Goal: Ask a question: Seek information or help from site administrators or community

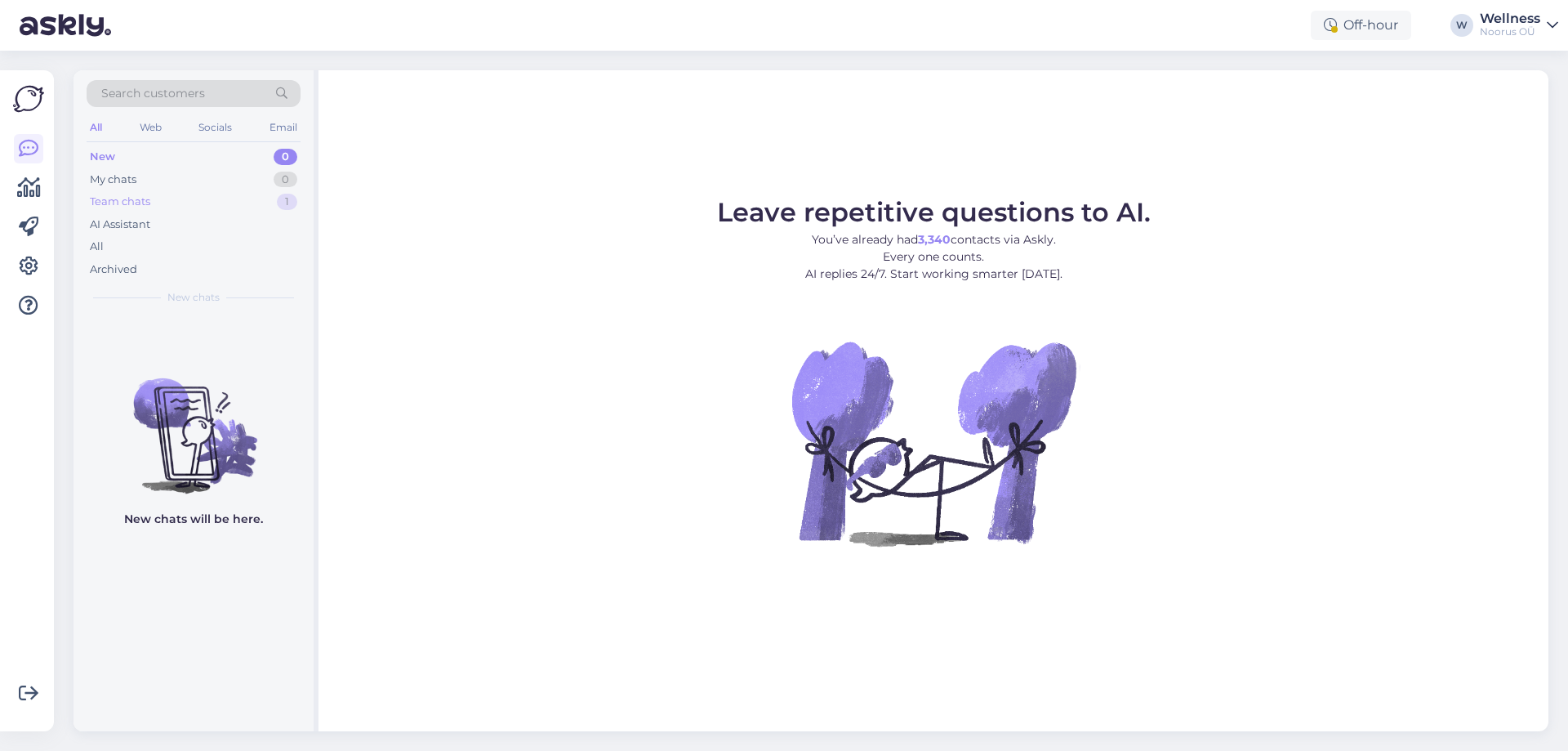
click at [209, 196] on div "Team chats 1" at bounding box center [194, 201] width 214 height 22
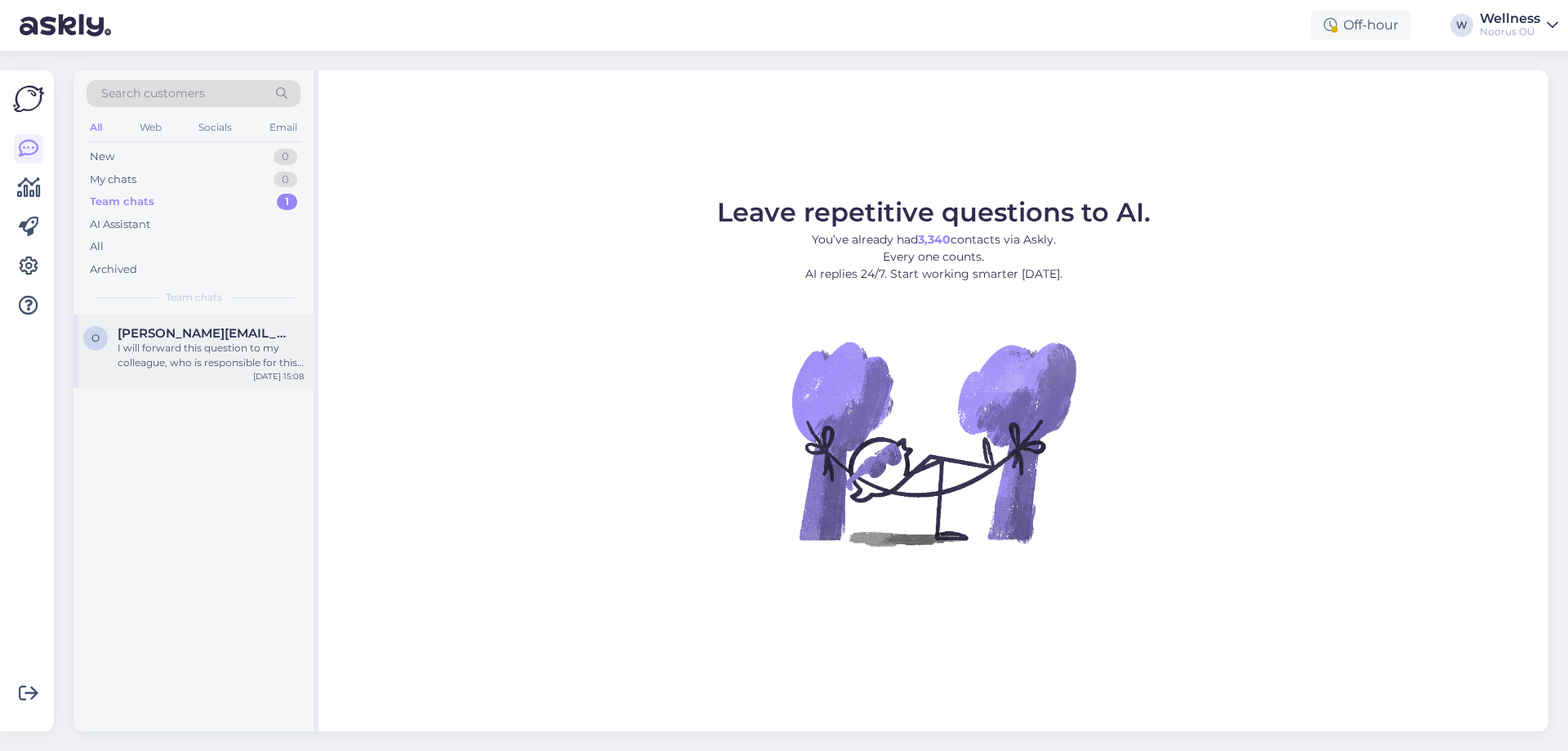
click at [210, 357] on div "I will forward this question to my colleague, who is responsible for this. The …" at bounding box center [210, 356] width 186 height 29
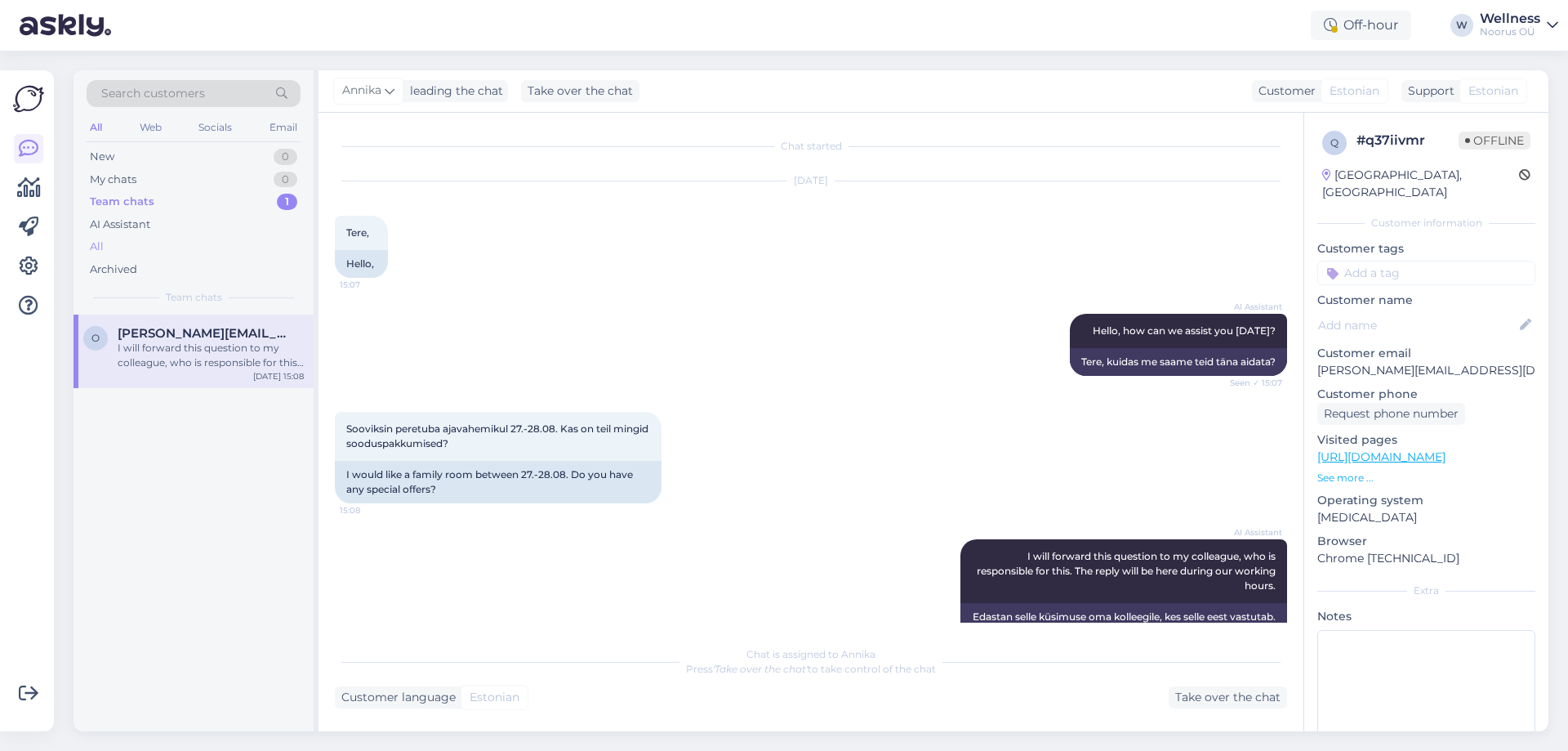
click at [170, 245] on div "All" at bounding box center [194, 246] width 214 height 22
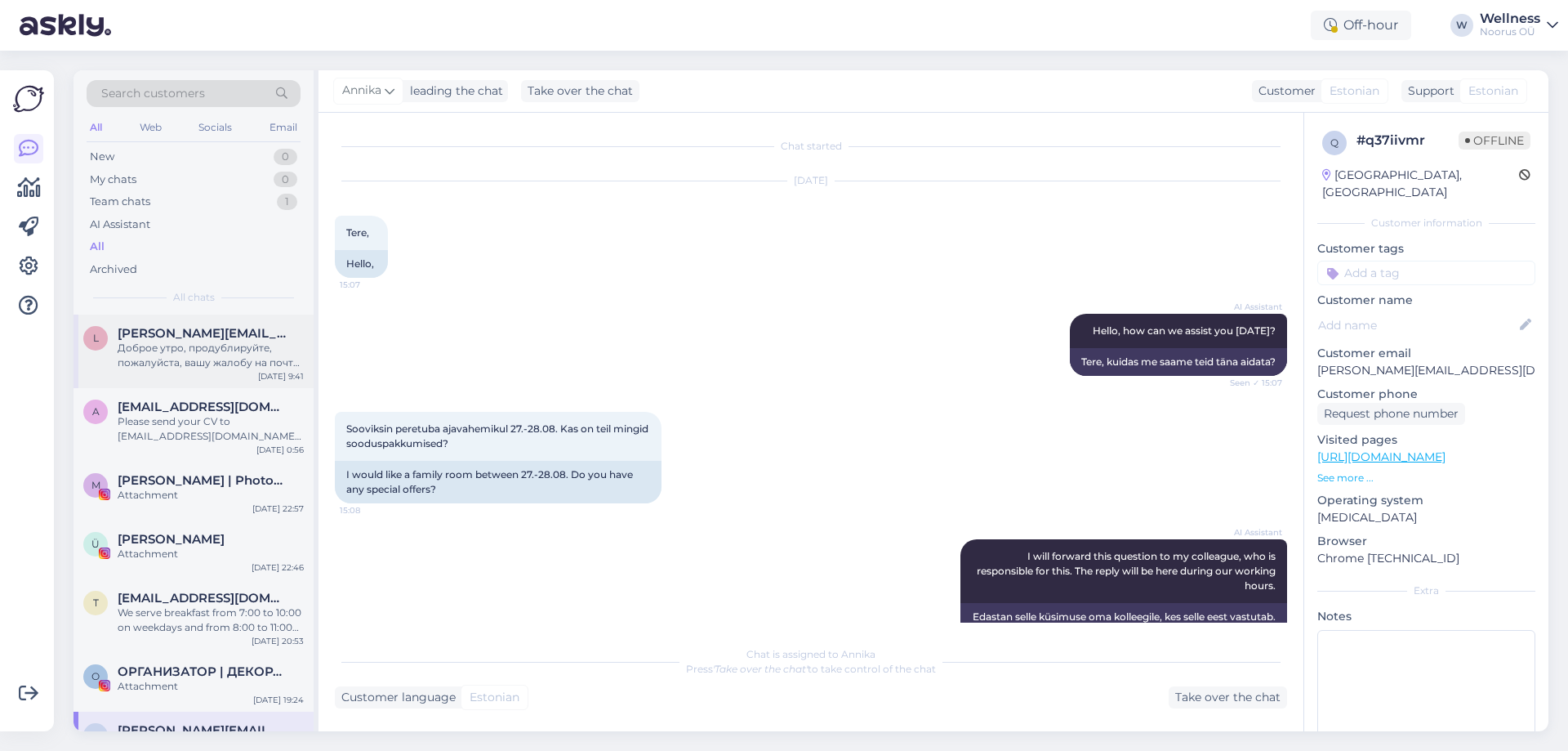
click at [203, 368] on div "Доброе утро, продублируйте, пожалуйста, вашу жалобу на почту руководителя водно…" at bounding box center [210, 356] width 186 height 29
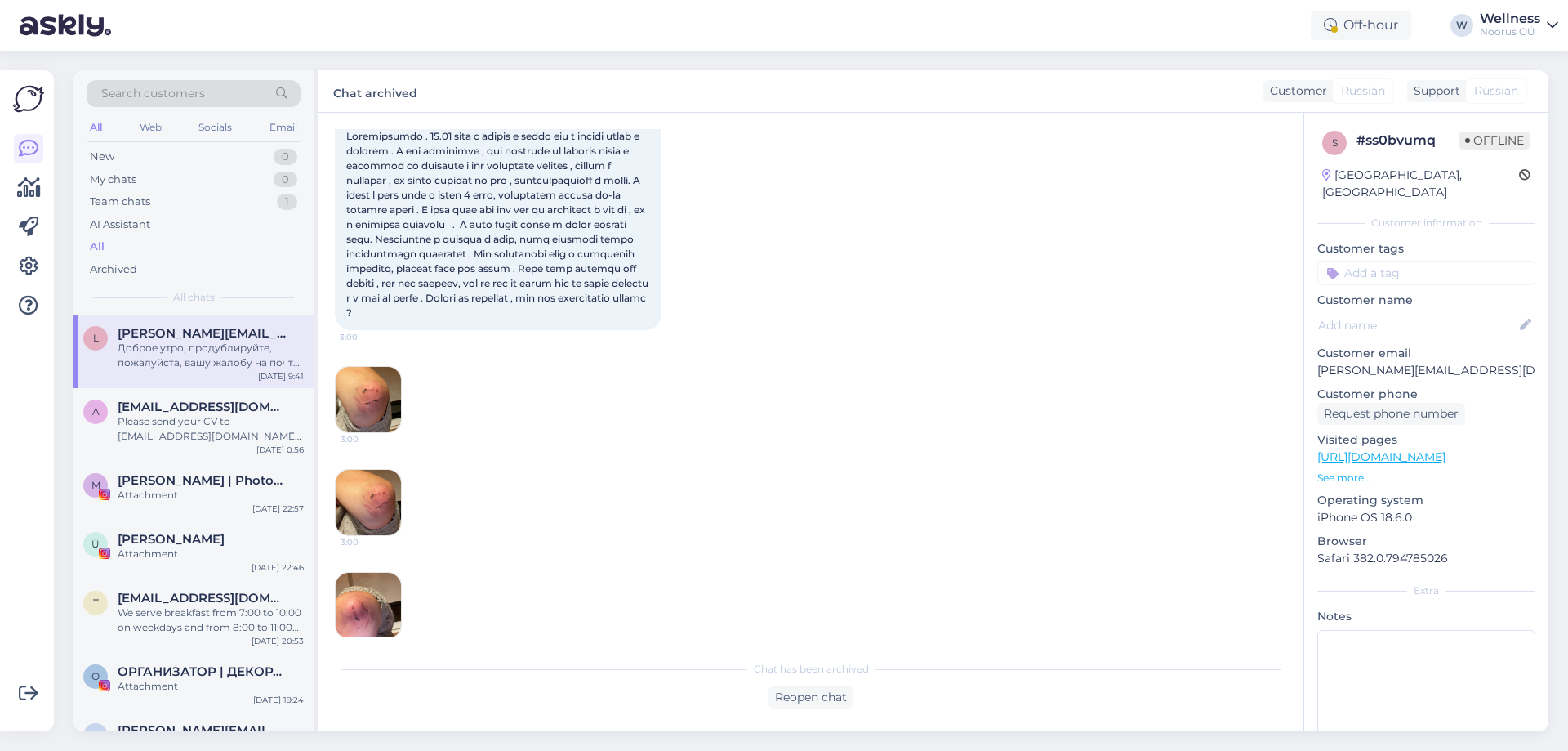
scroll to position [231, 0]
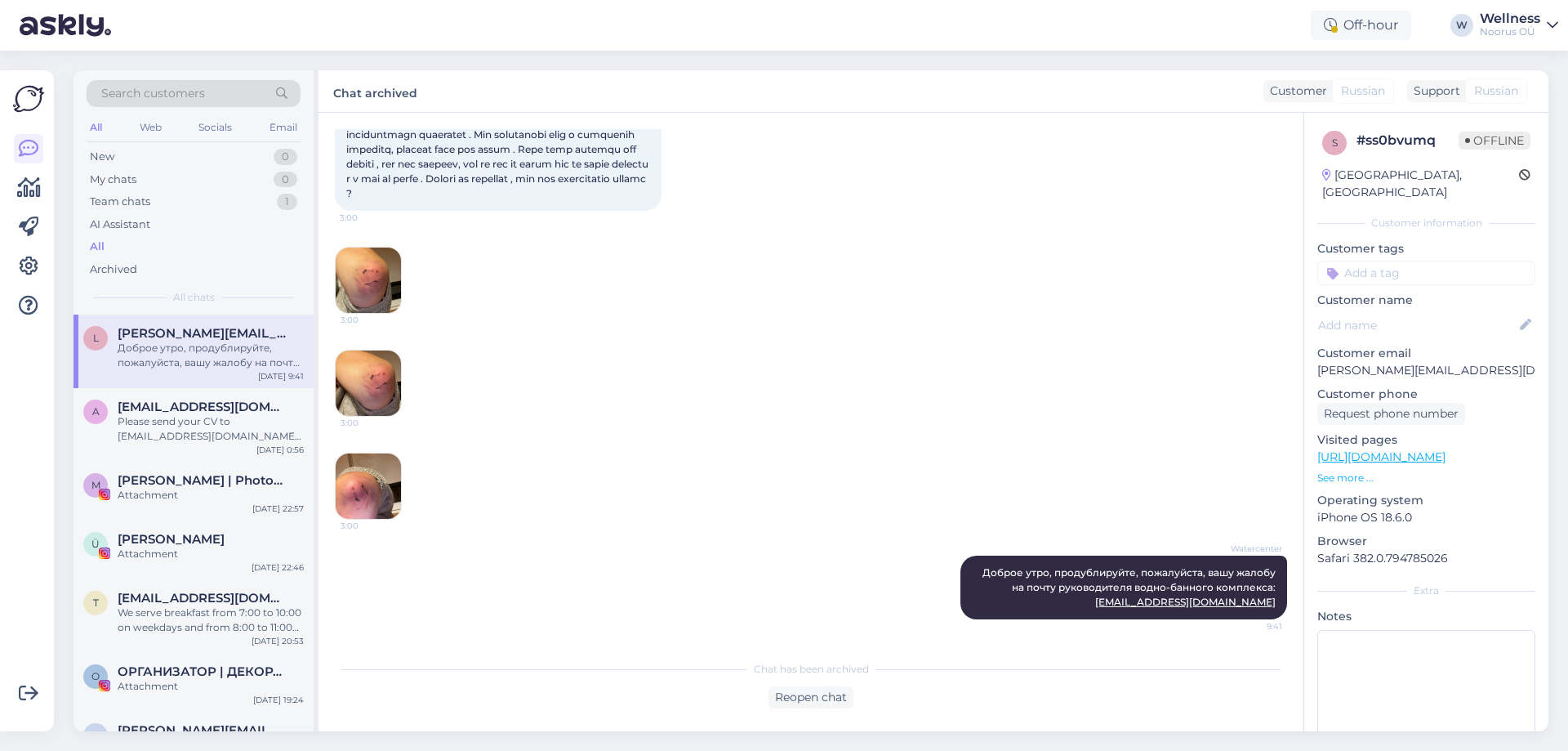
click at [365, 269] on img at bounding box center [368, 280] width 65 height 65
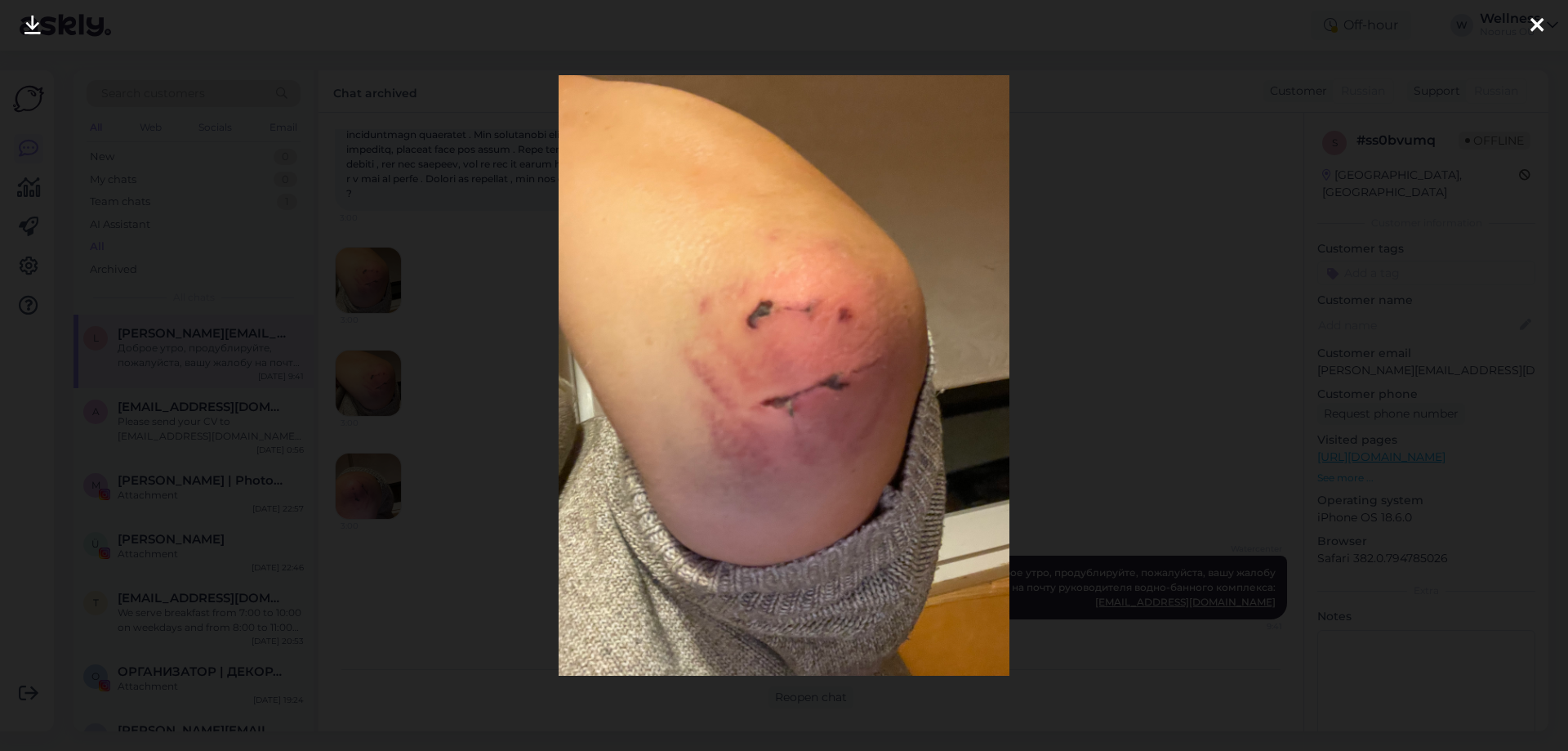
click at [1541, 21] on icon at bounding box center [1537, 26] width 13 height 21
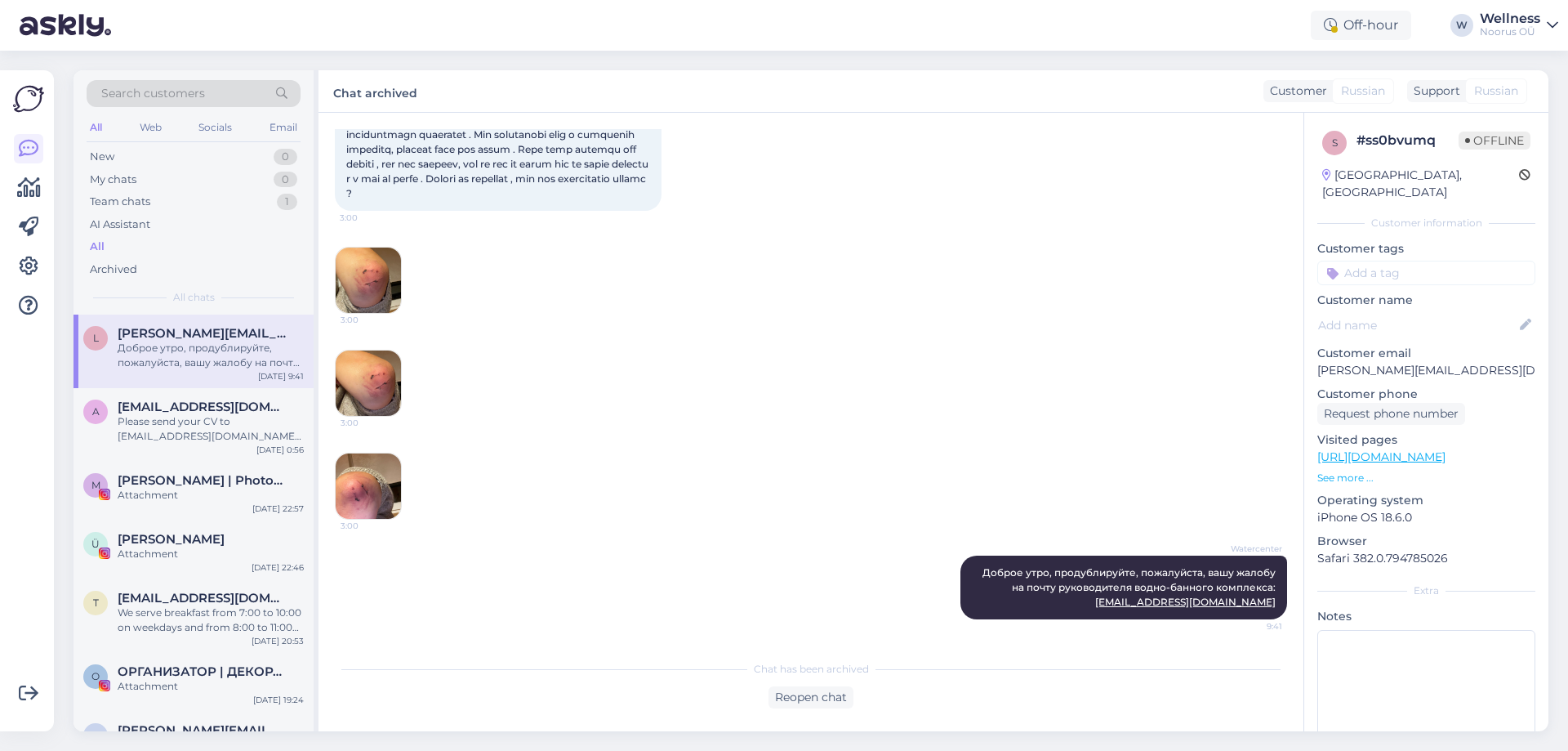
click at [363, 372] on img at bounding box center [368, 383] width 65 height 65
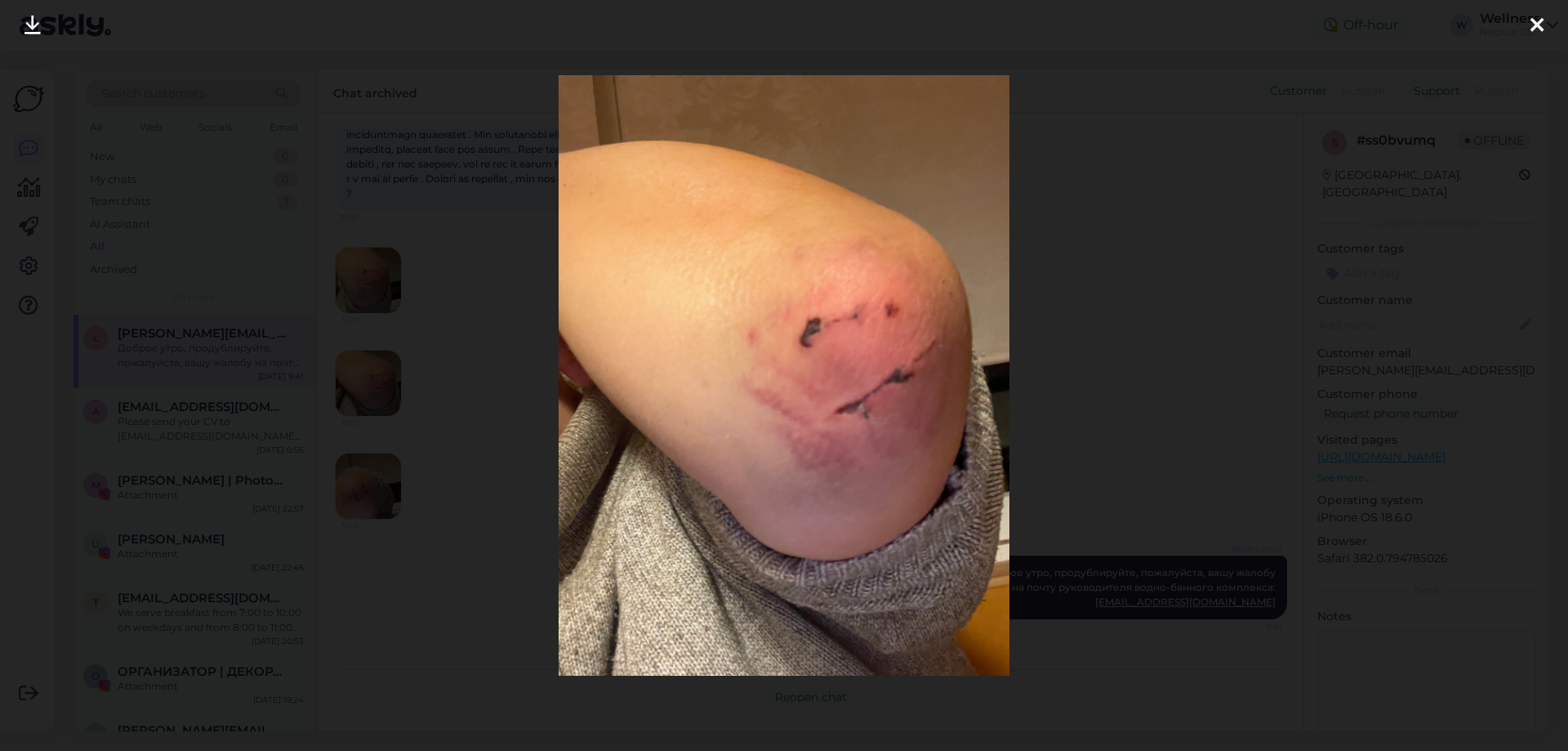
click at [1540, 18] on icon at bounding box center [1537, 26] width 13 height 21
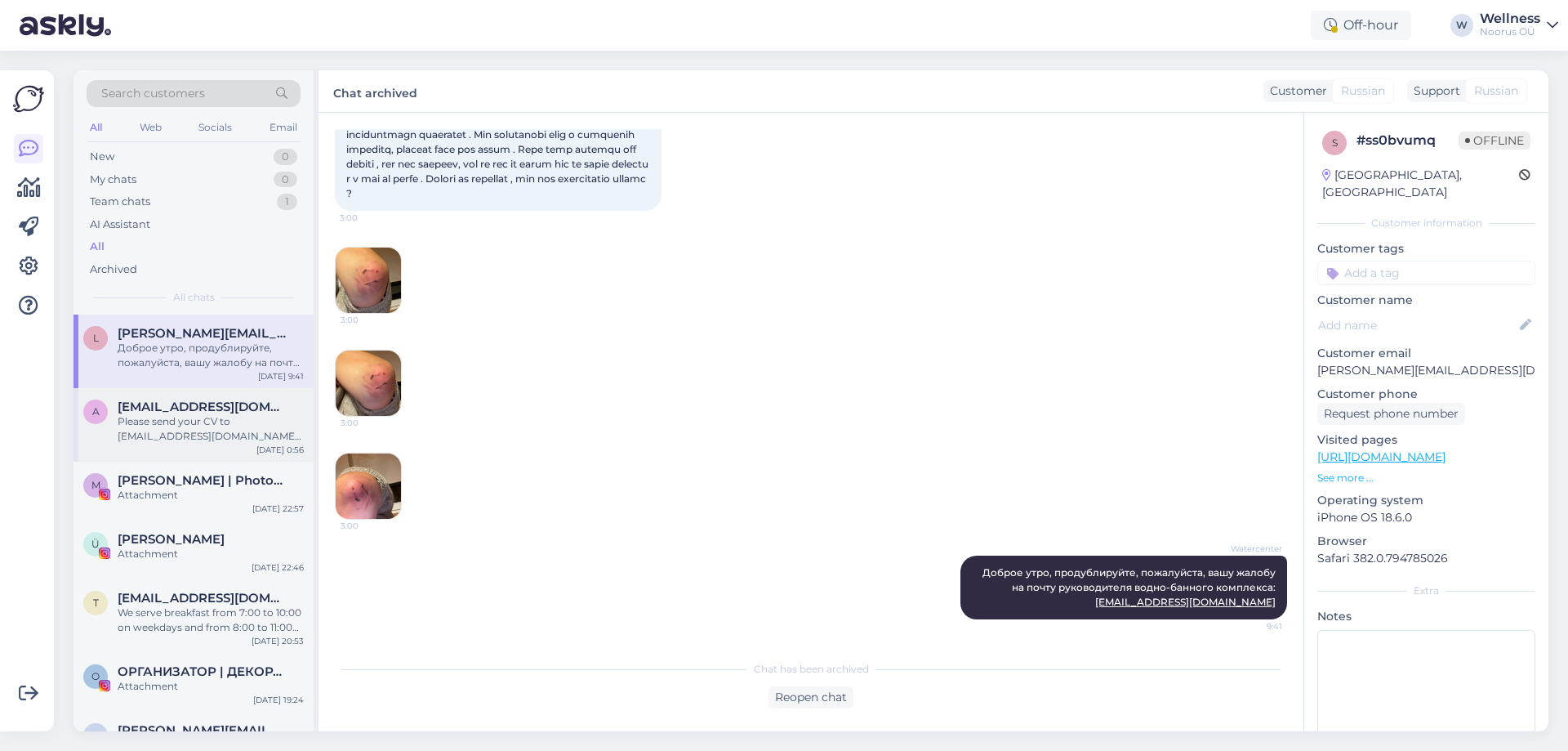
click at [176, 417] on div "Please send your CV to personal@noorusspahotel.com. Mention that you want a hou…" at bounding box center [210, 429] width 186 height 29
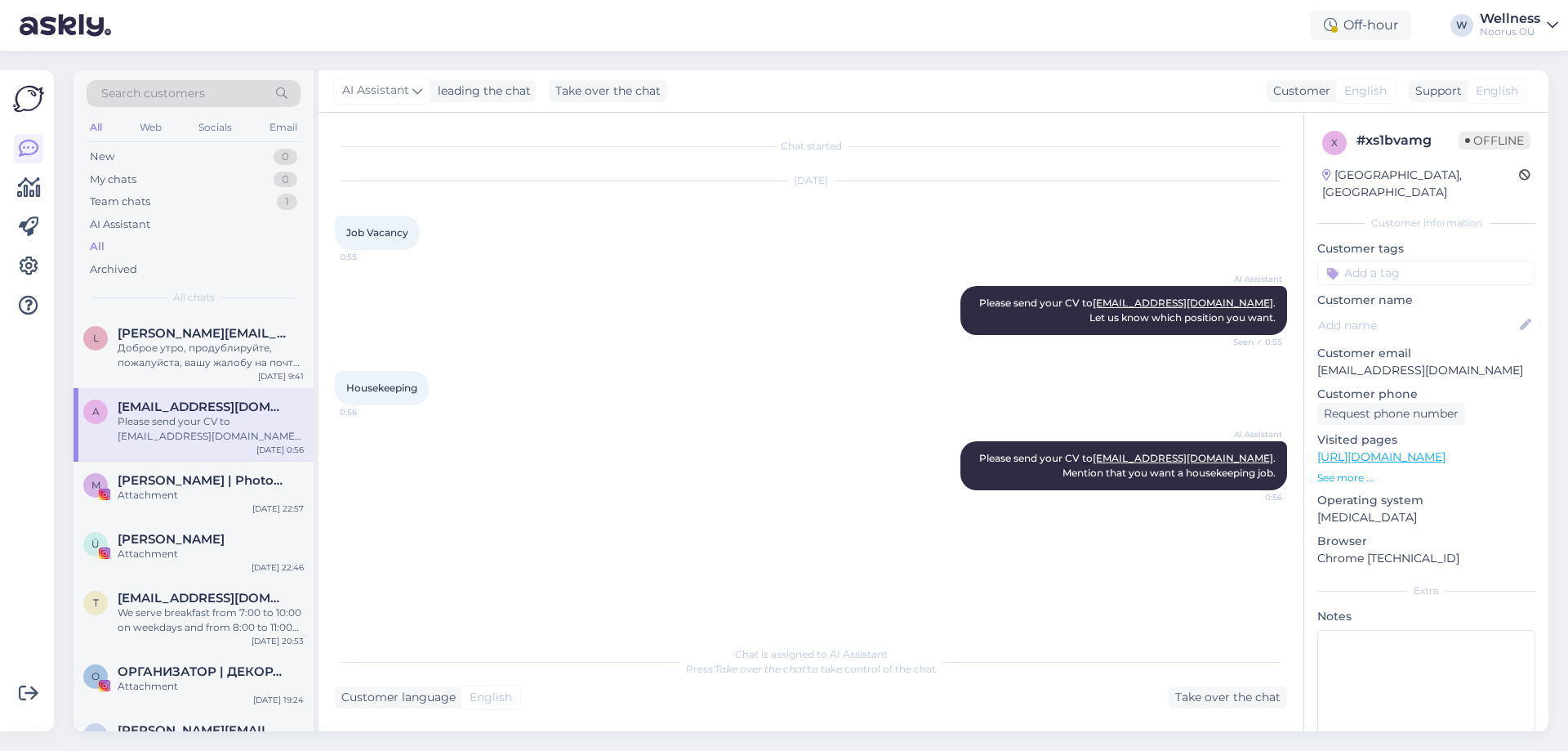
scroll to position [0, 0]
click at [188, 479] on span "Maria Baskevits | Photographer Estonia, Finland, Norway, Europe" at bounding box center [203, 480] width 169 height 15
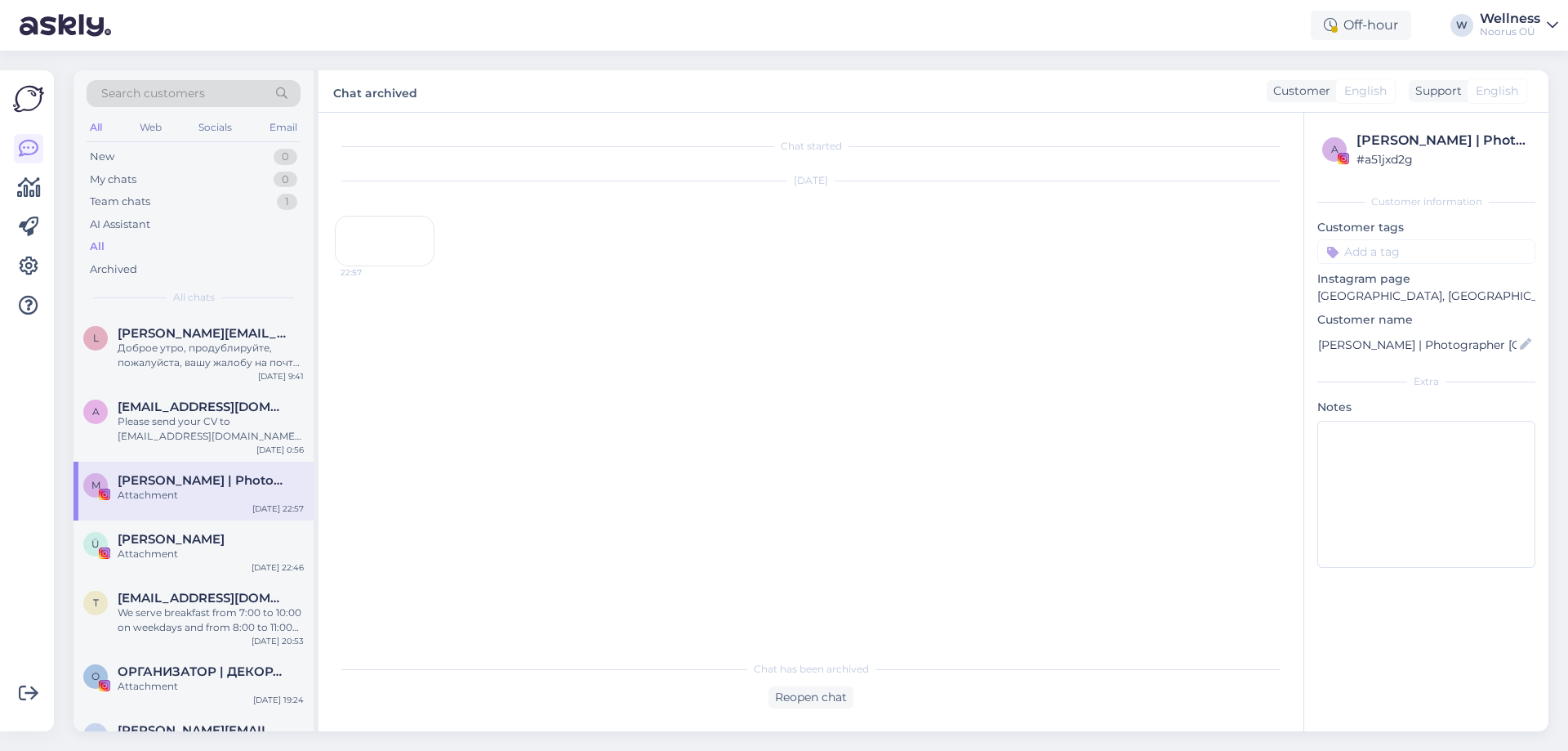
click at [364, 266] on div "22:57" at bounding box center [385, 241] width 99 height 51
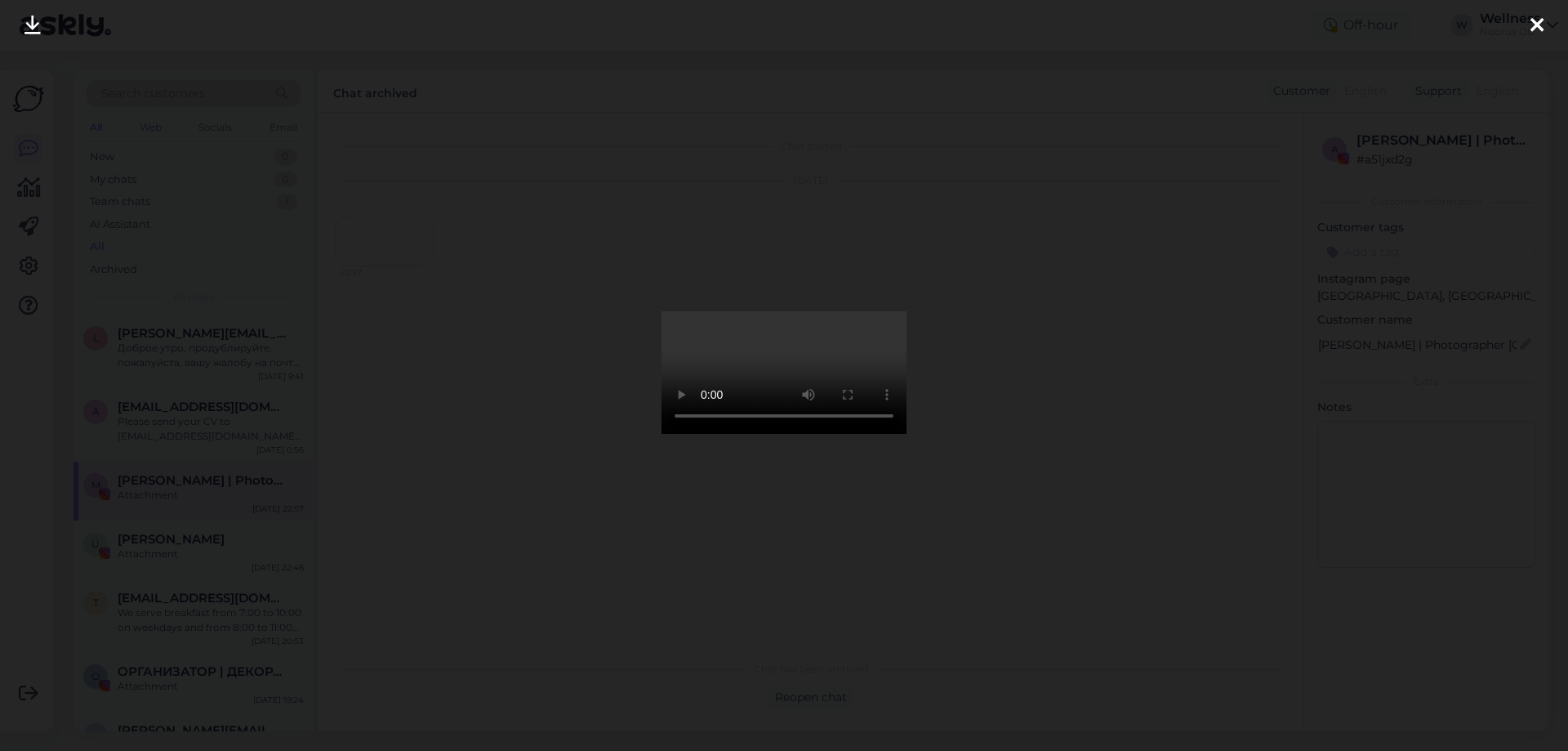
click at [1532, 26] on icon at bounding box center [1537, 26] width 13 height 21
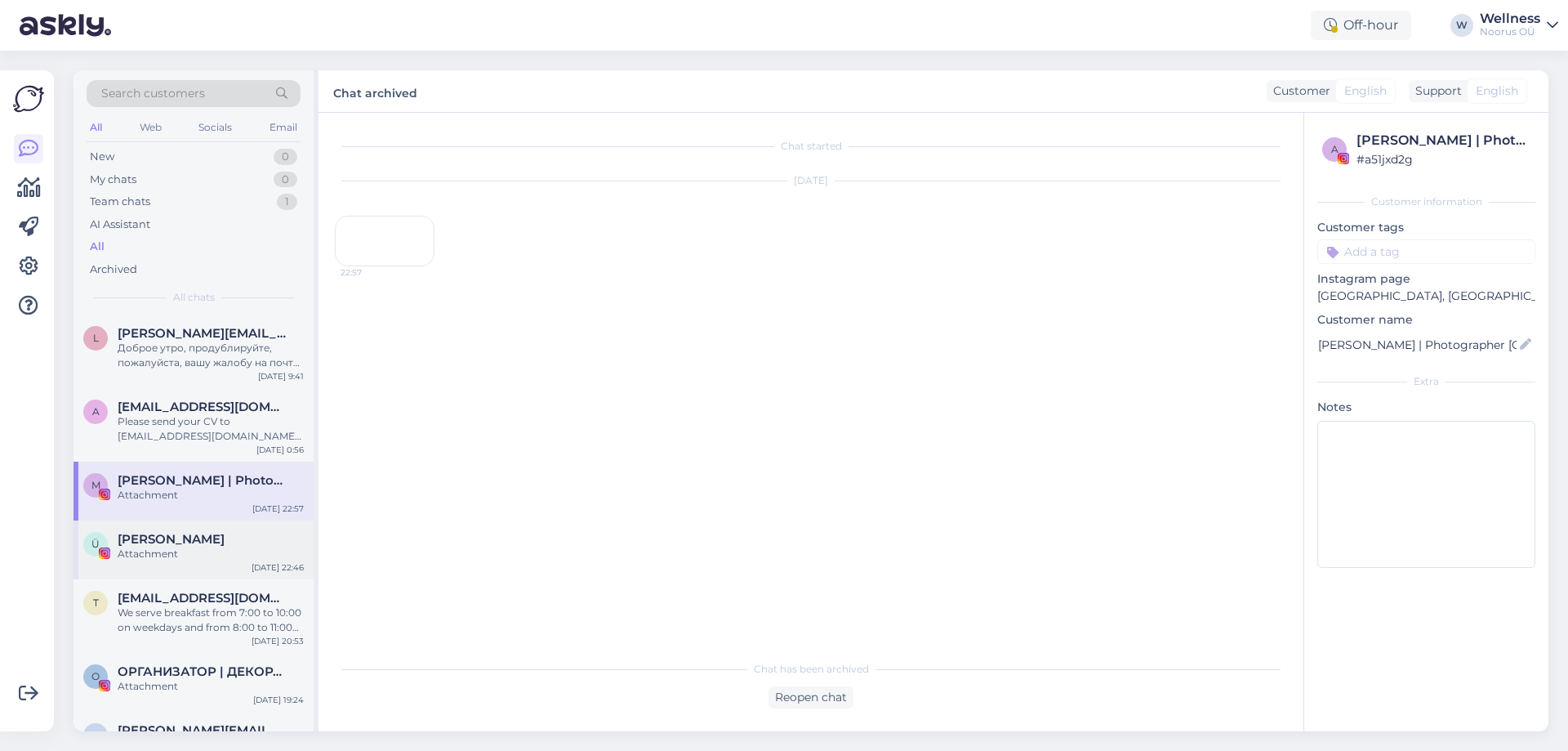
click at [144, 530] on div "Ü Ülle Leok Attachment Aug 23 22:46" at bounding box center [193, 549] width 241 height 58
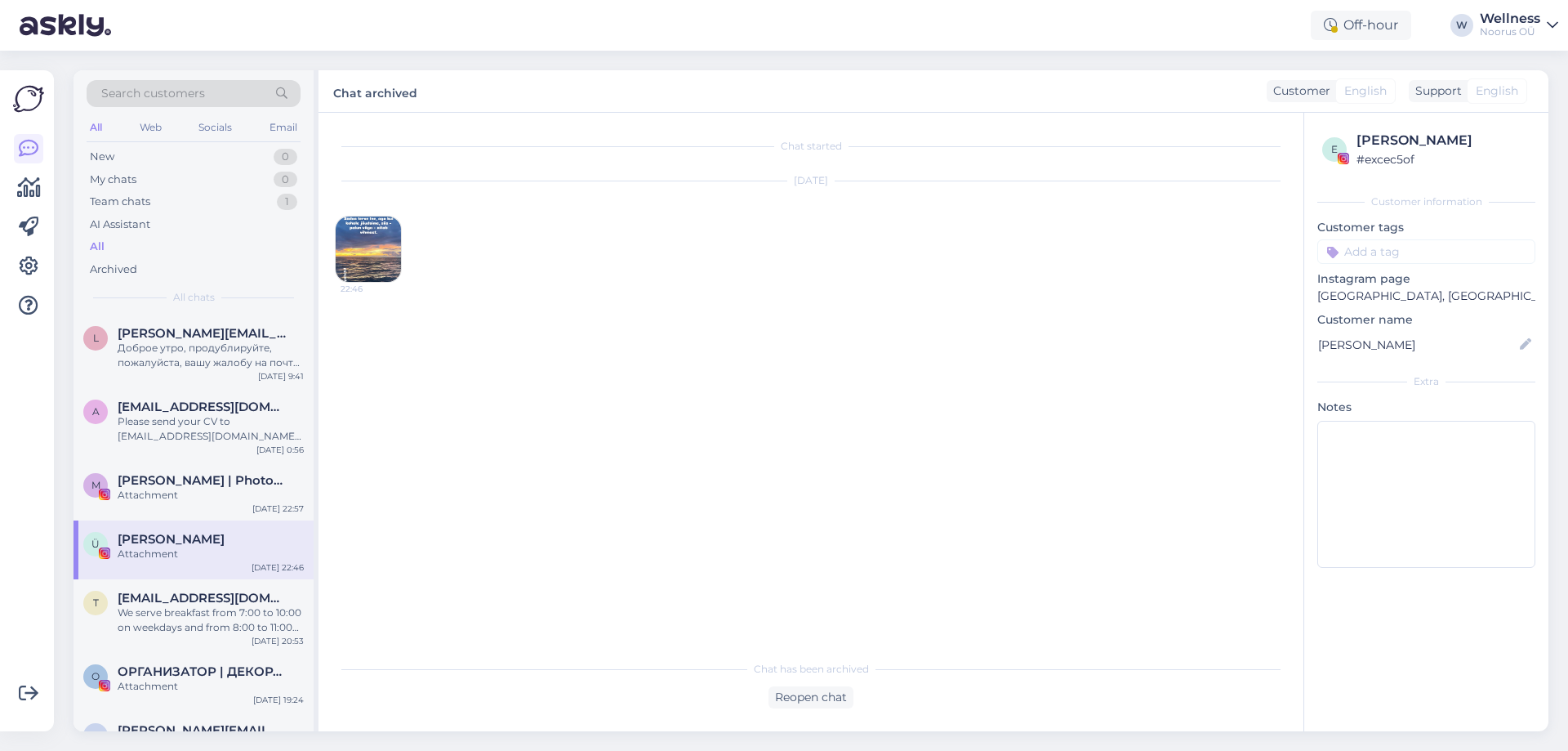
click at [364, 264] on img at bounding box center [368, 248] width 65 height 65
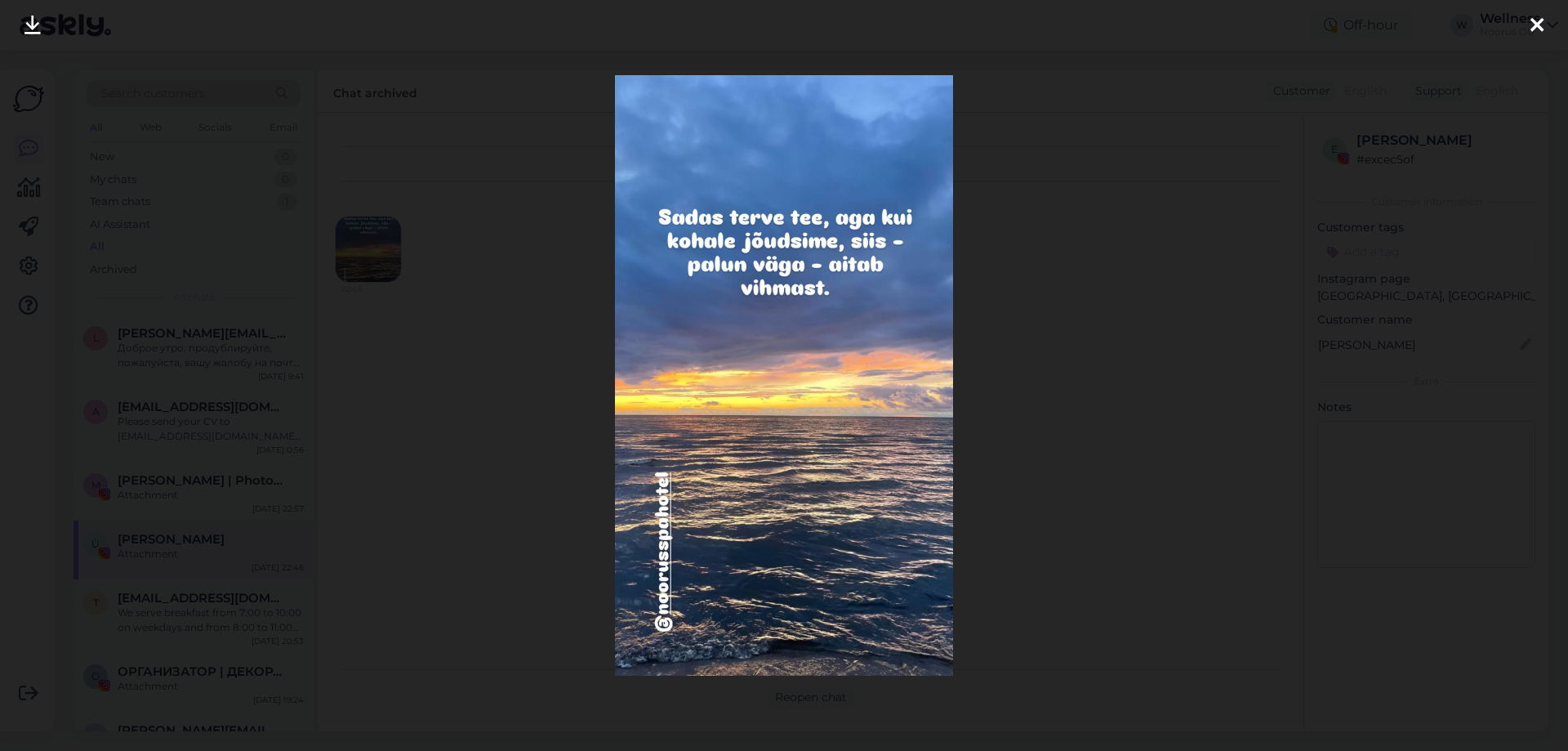
click at [1539, 22] on icon at bounding box center [1537, 26] width 13 height 21
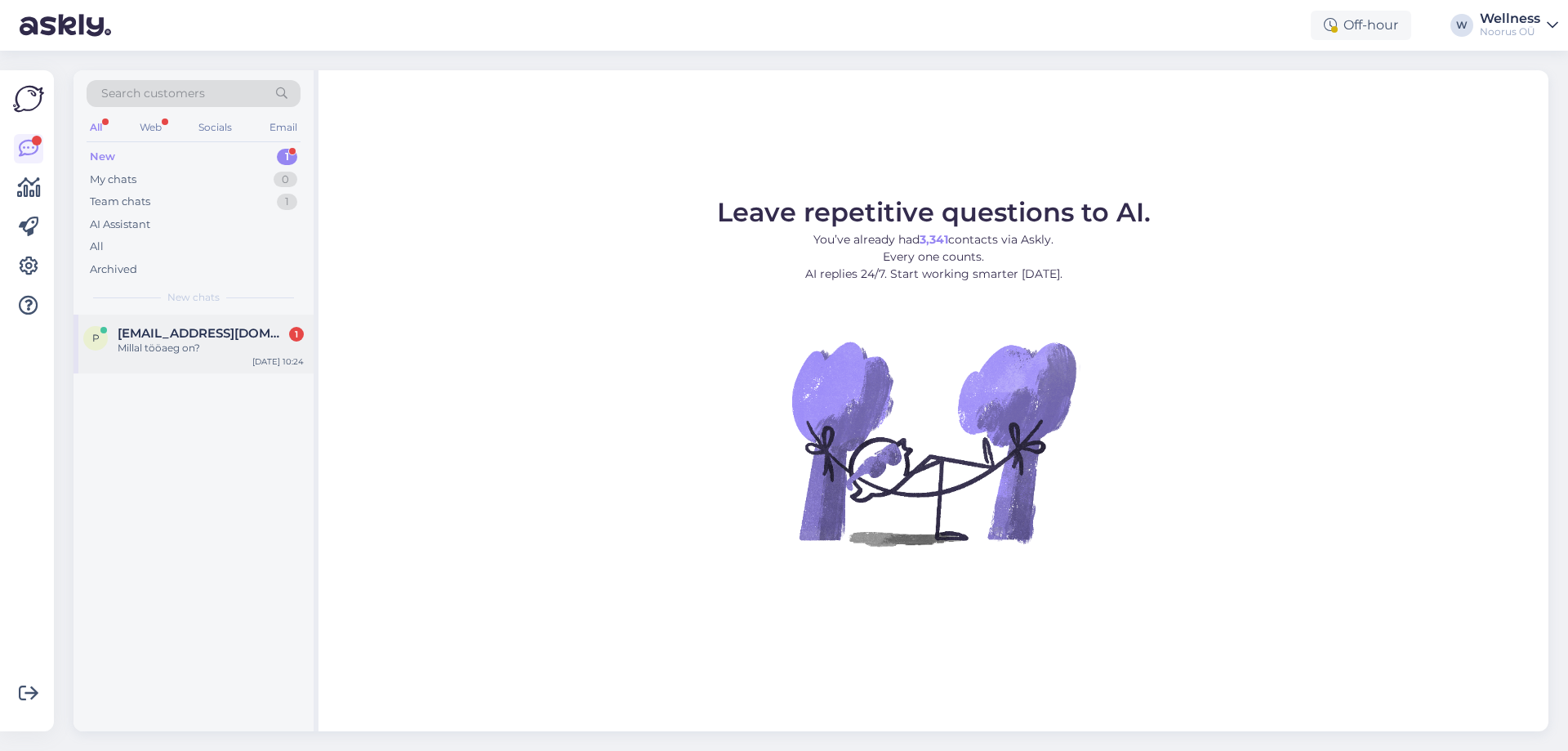
click at [287, 350] on div "Millal tööaeg on?" at bounding box center [210, 348] width 186 height 15
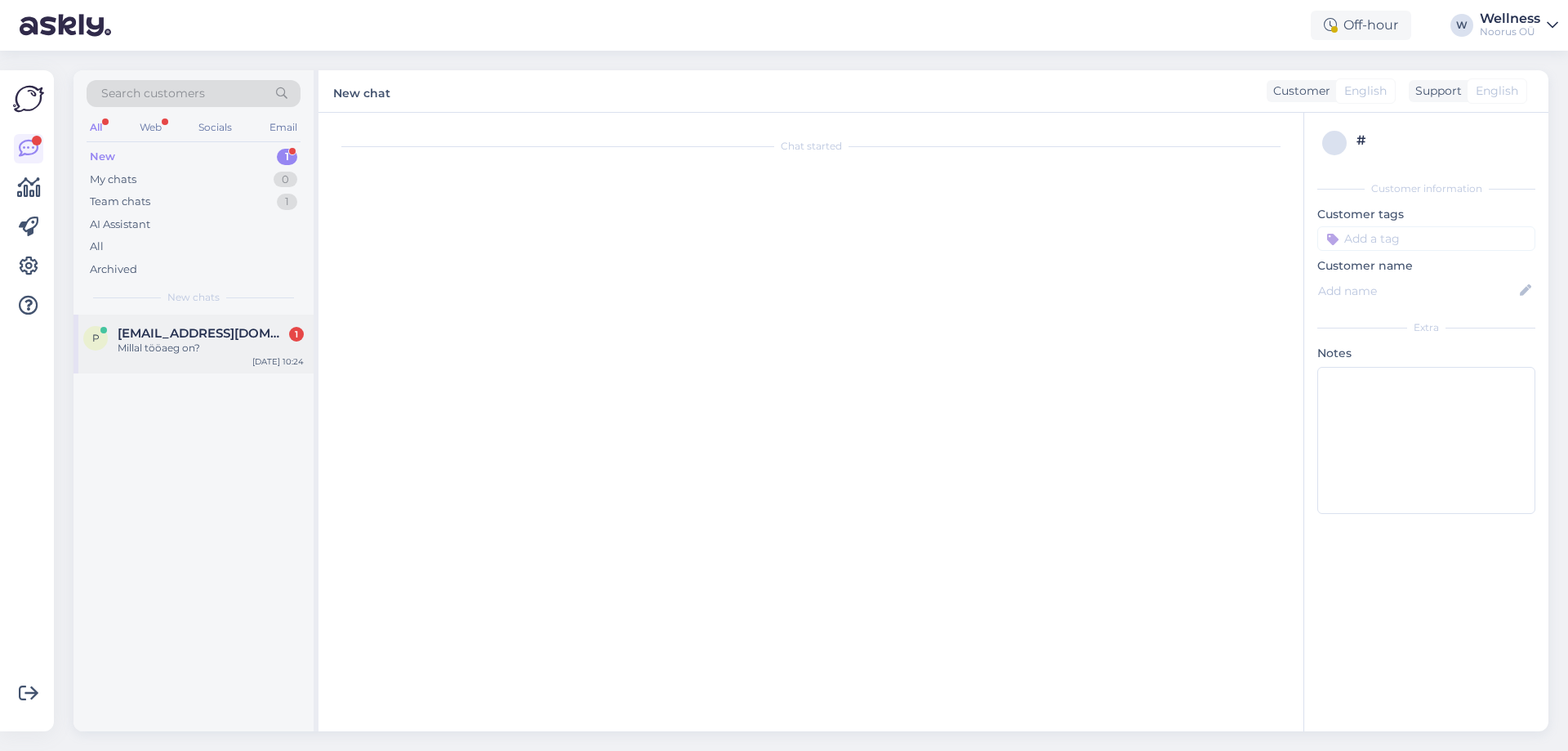
scroll to position [312, 0]
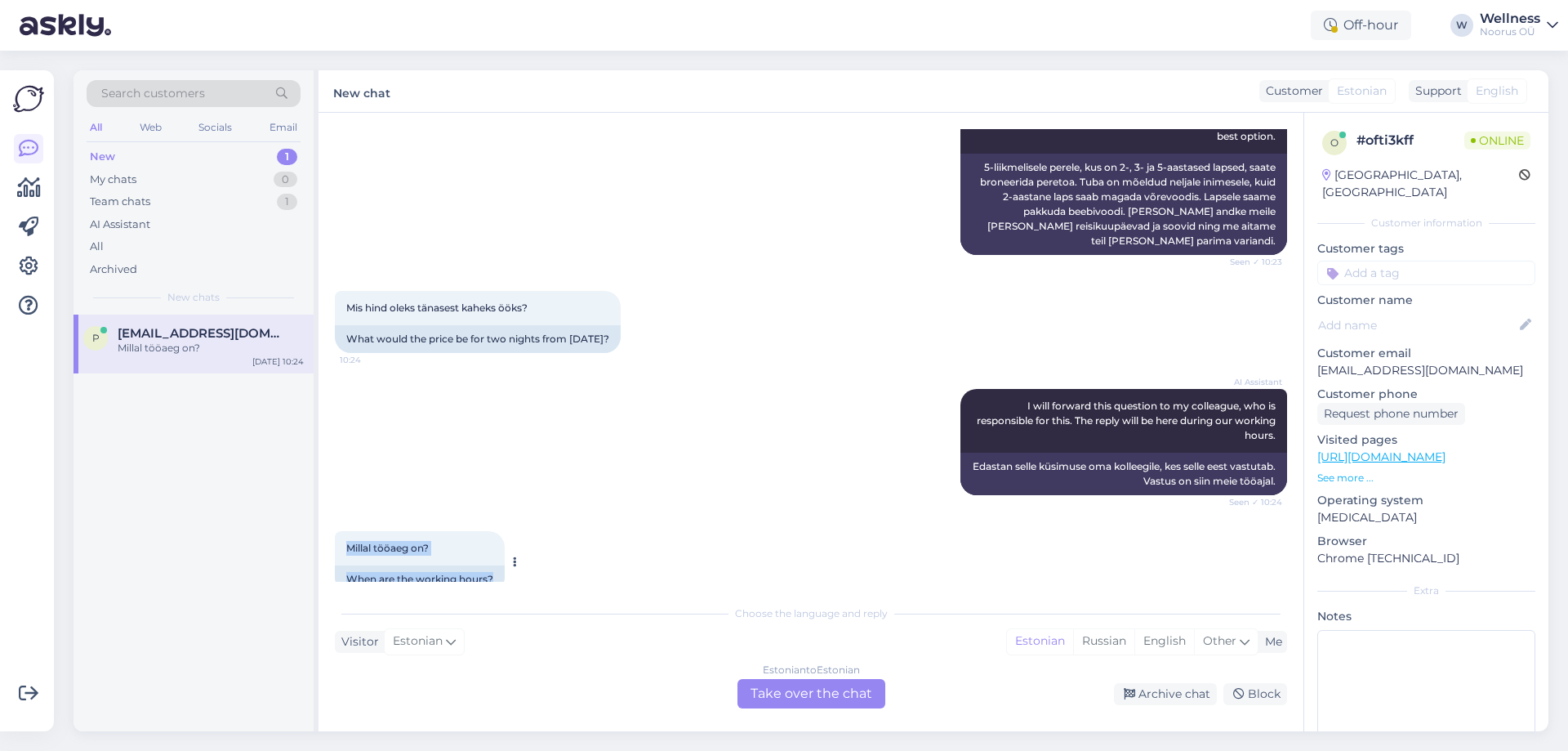
drag, startPoint x: 504, startPoint y: 543, endPoint x: 347, endPoint y: 519, distance: 158.8
click at [347, 531] on div "Millal tööaeg on? 10:24 When are the working hours?" at bounding box center [420, 562] width 169 height 62
copy div "Millal tööaeg on? 10:24 When are the working hours?"
click at [707, 371] on div "AI Assistant I will forward this question to my colleague, who is responsible f…" at bounding box center [811, 442] width 952 height 142
click at [180, 205] on div "Team chats 1" at bounding box center [194, 201] width 214 height 22
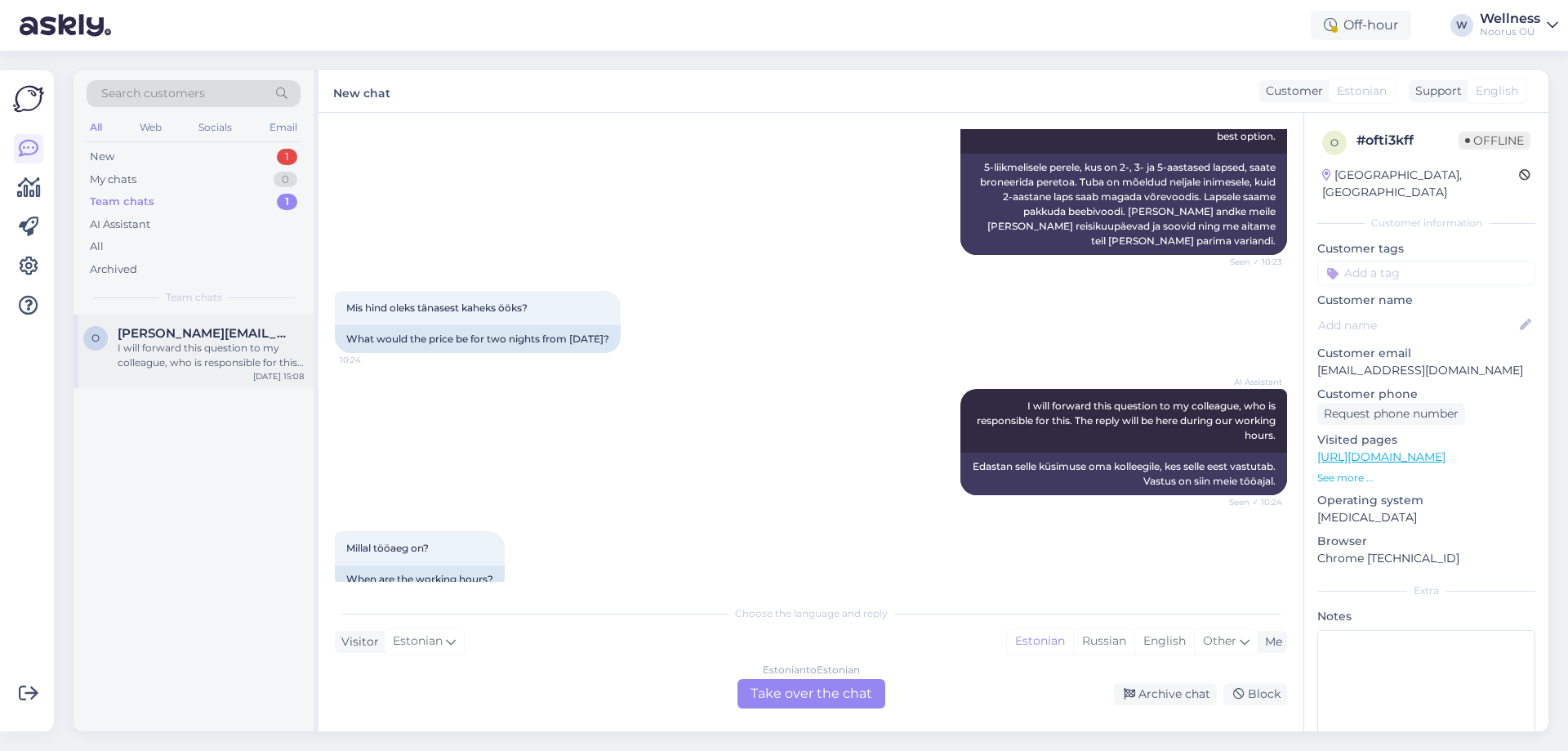
click at [209, 367] on div "I will forward this question to my colleague, who is responsible for this. The …" at bounding box center [210, 356] width 186 height 29
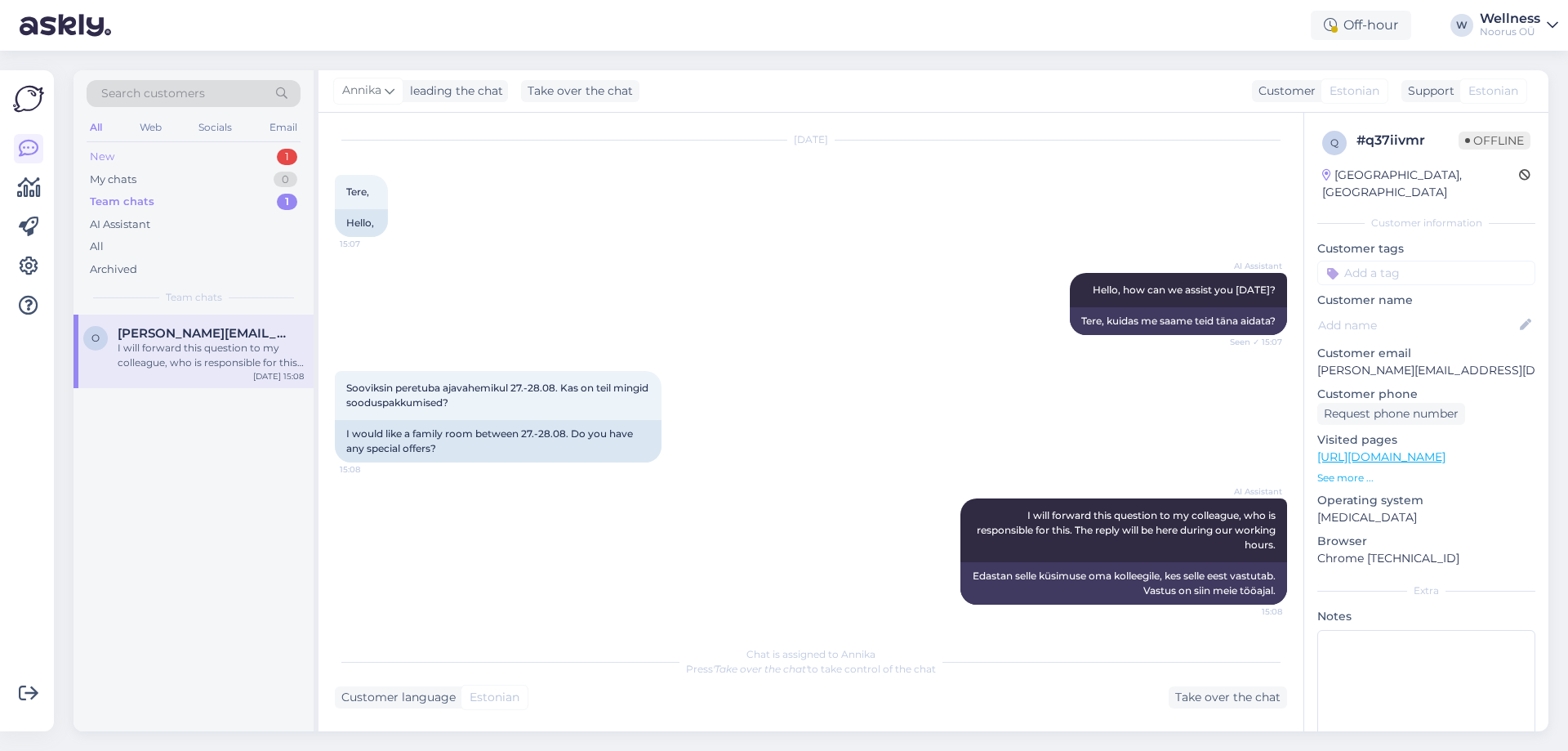
click at [175, 160] on div "New 1" at bounding box center [194, 156] width 214 height 22
